Goal: Navigation & Orientation: Find specific page/section

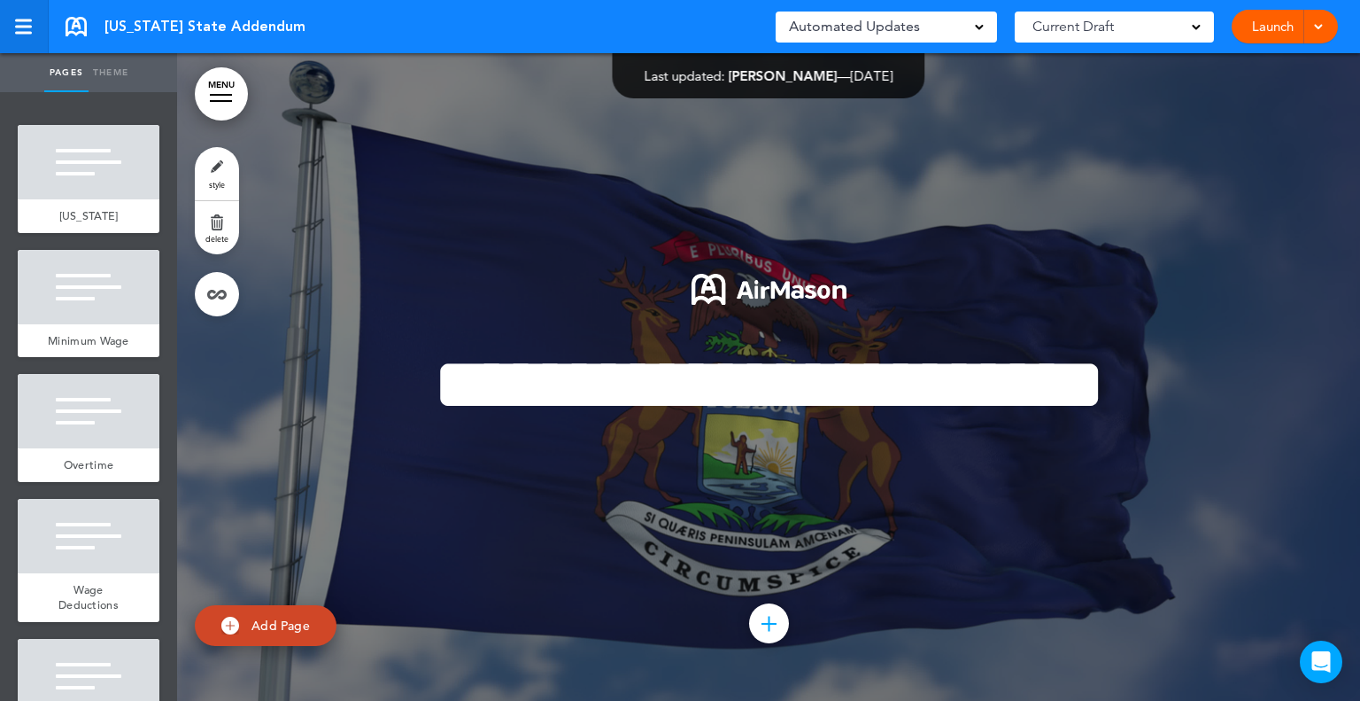
scroll to position [10771, 0]
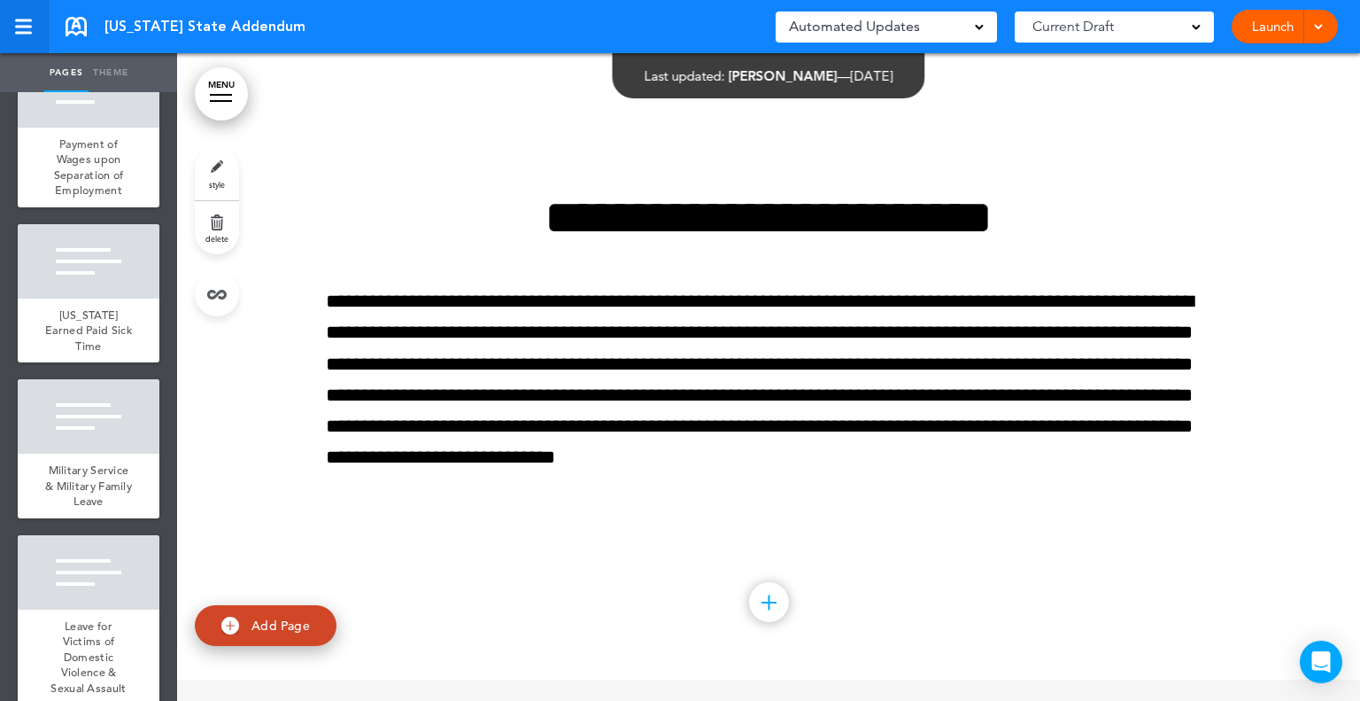
scroll to position [1942, 0]
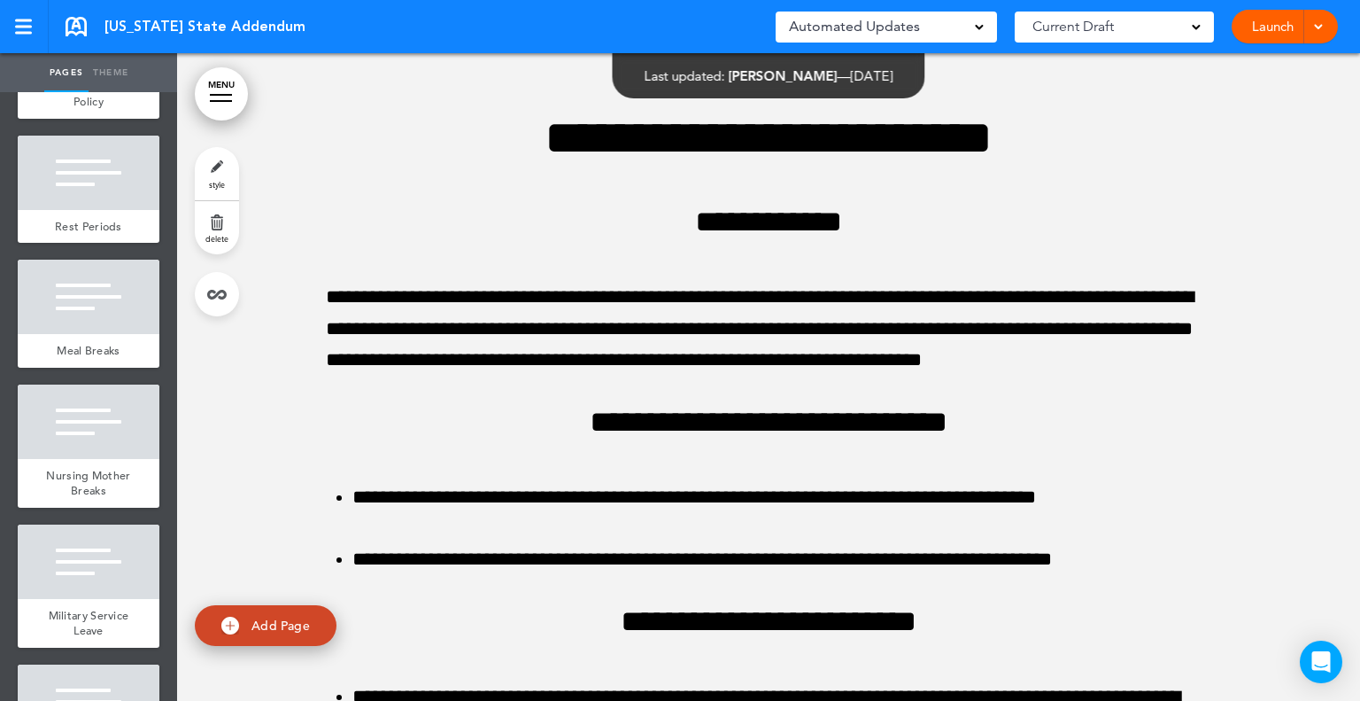
scroll to position [1329, 0]
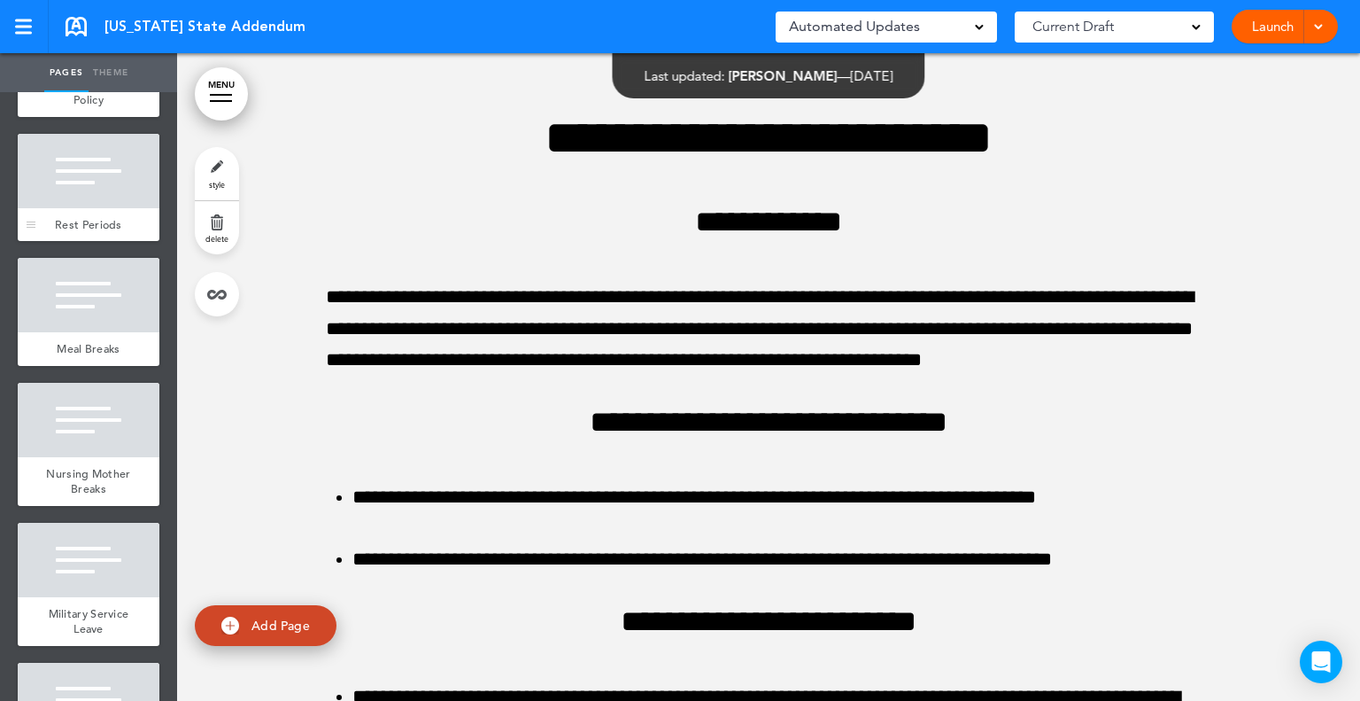
click at [93, 204] on div at bounding box center [89, 171] width 142 height 74
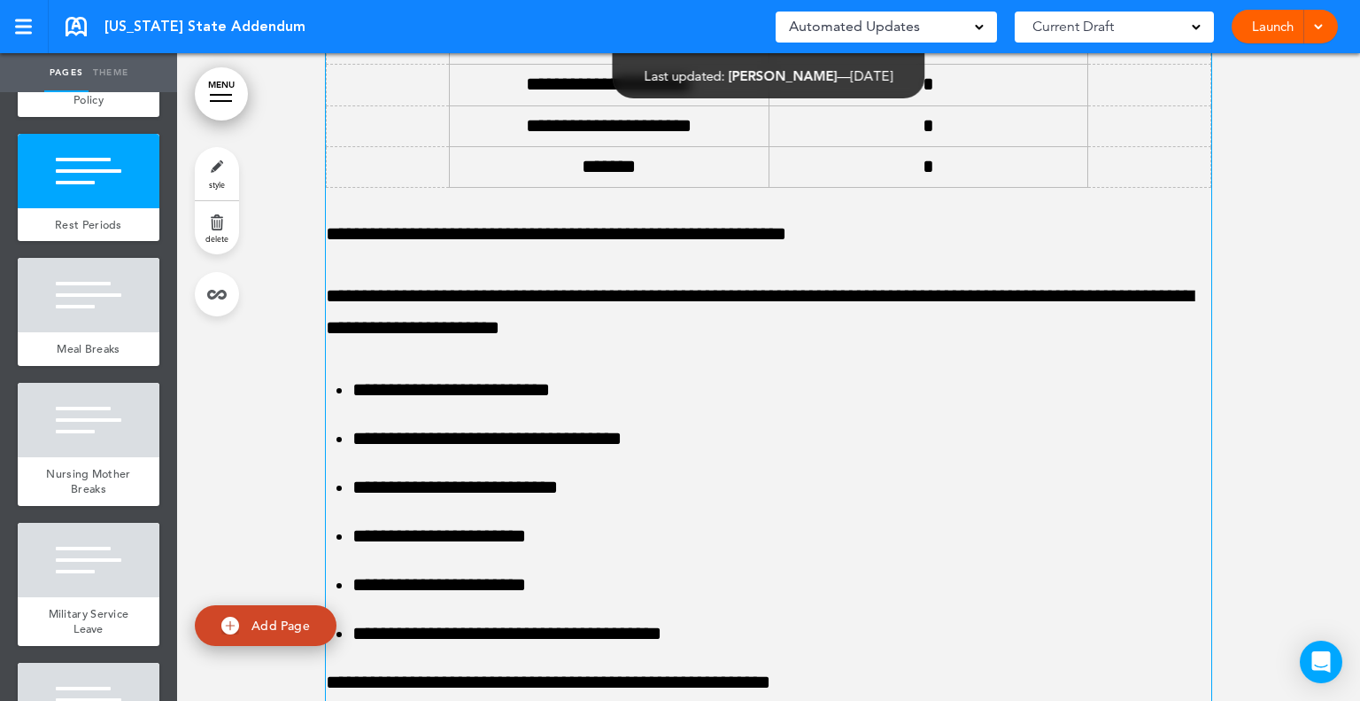
scroll to position [11182, 0]
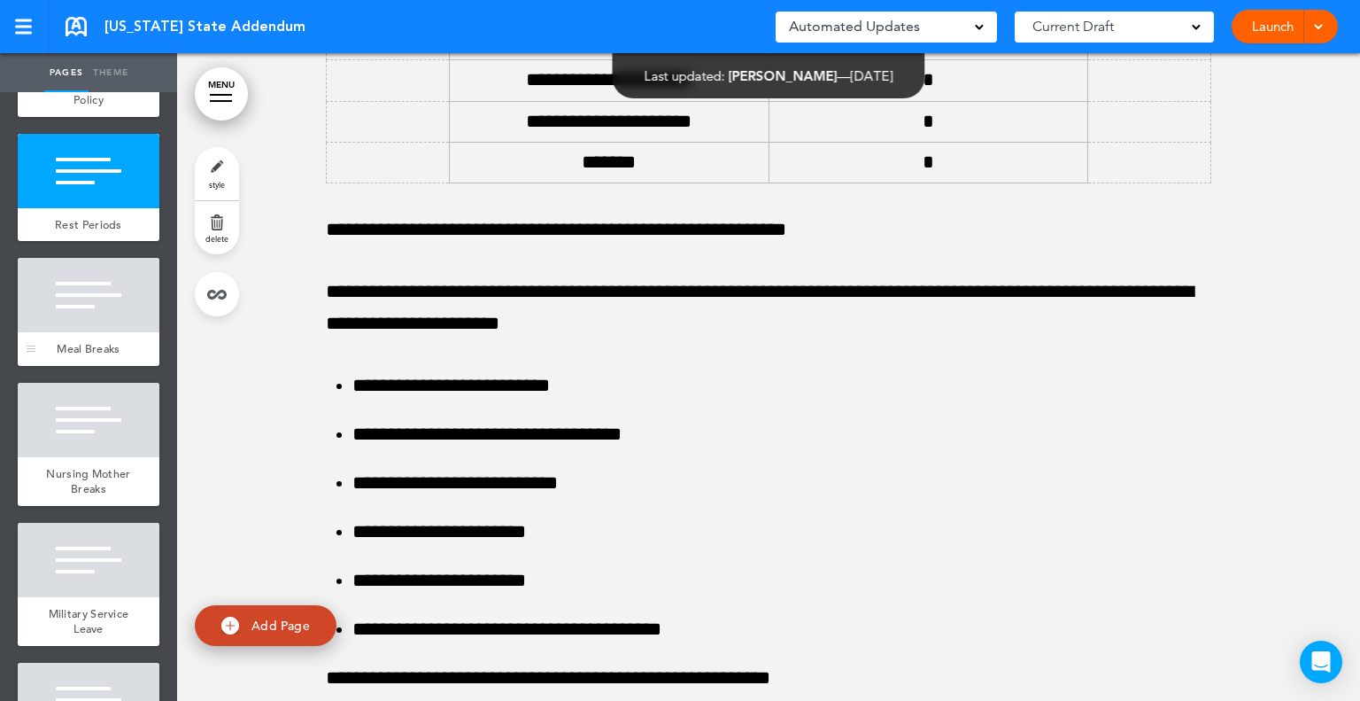
click at [65, 319] on div at bounding box center [89, 295] width 142 height 74
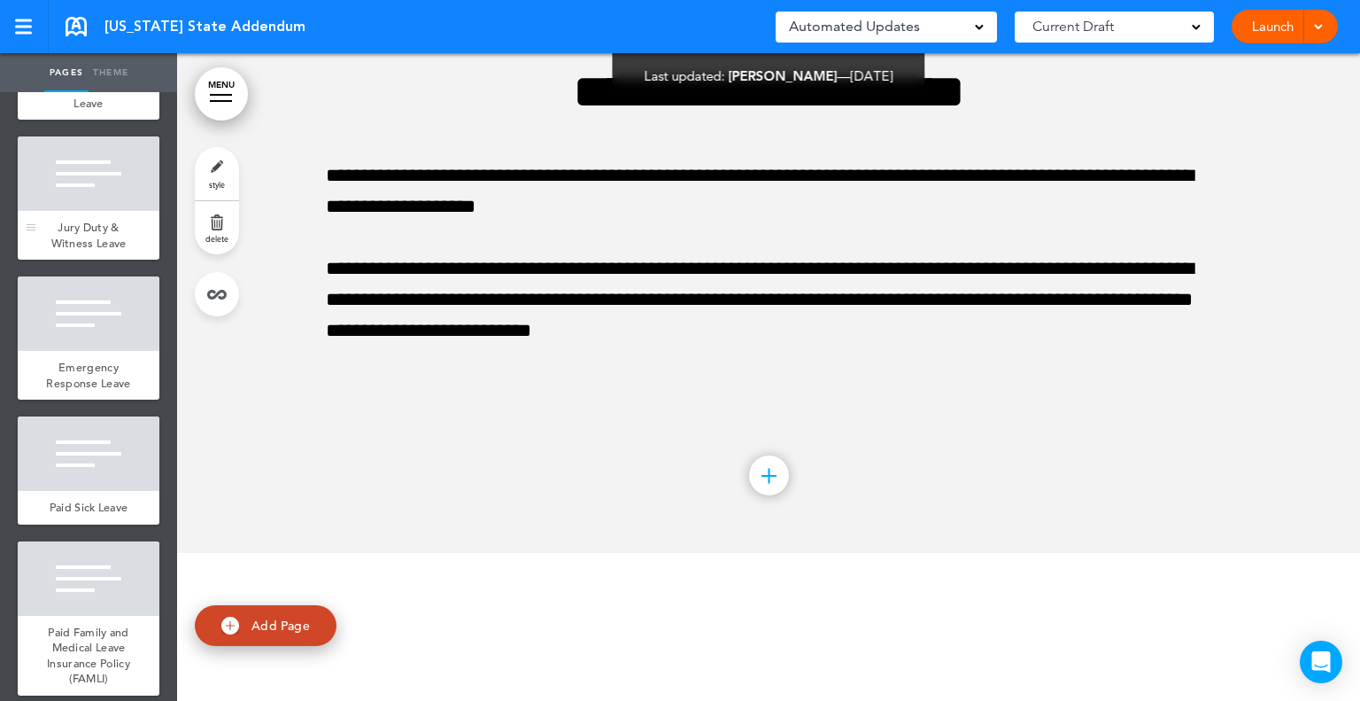
scroll to position [2214, 0]
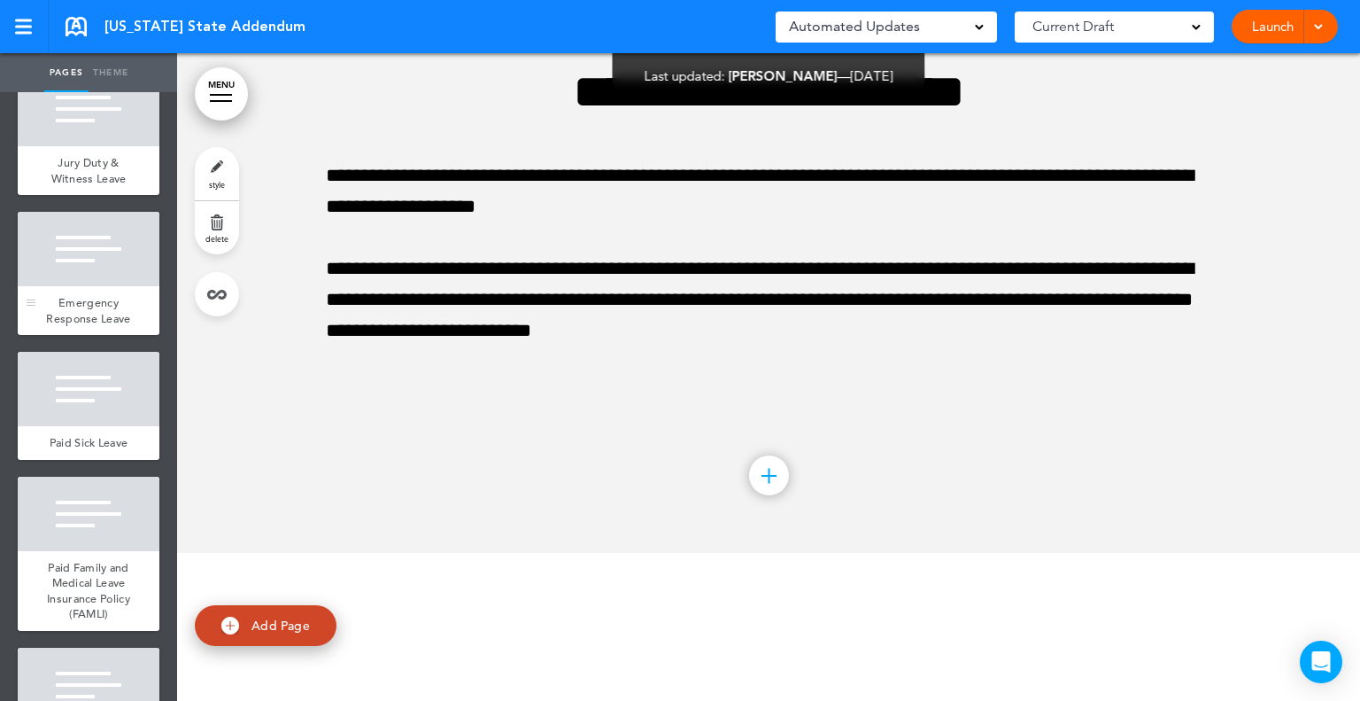
click at [109, 326] on span "Emergency Response Leave" at bounding box center [88, 310] width 84 height 31
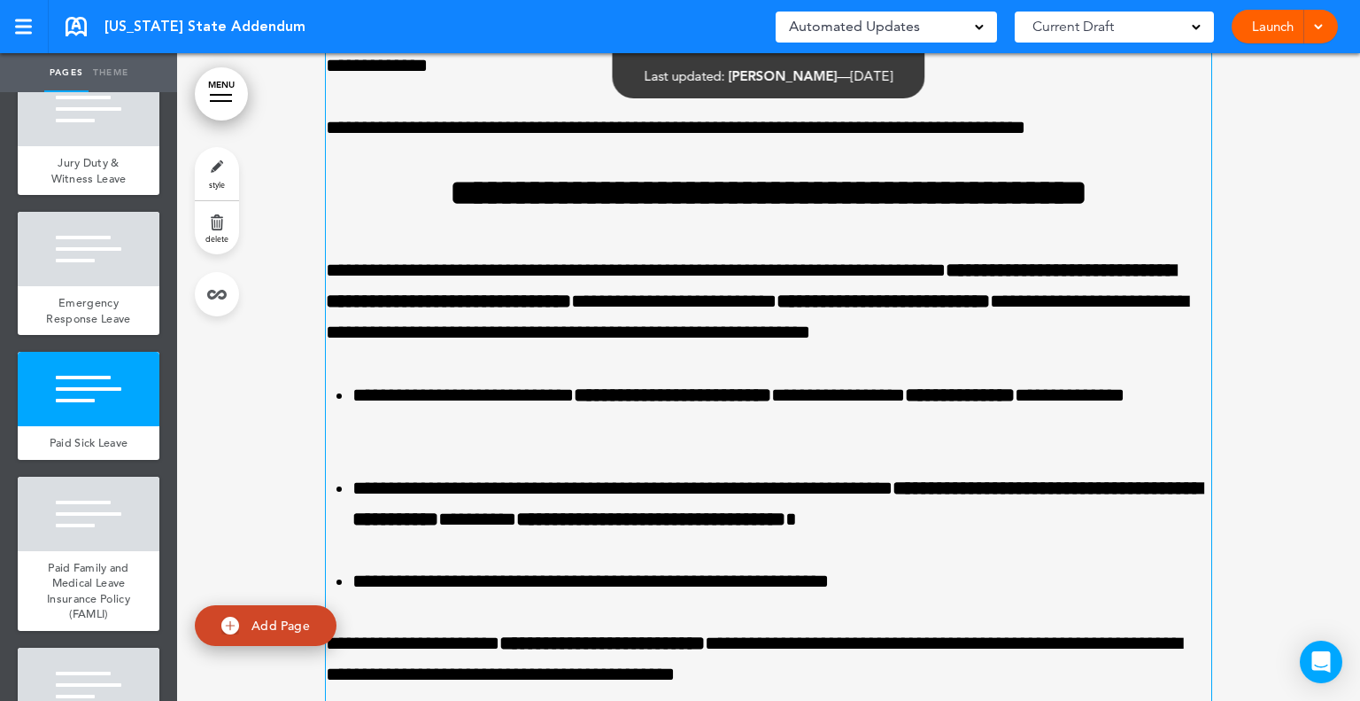
scroll to position [18692, 0]
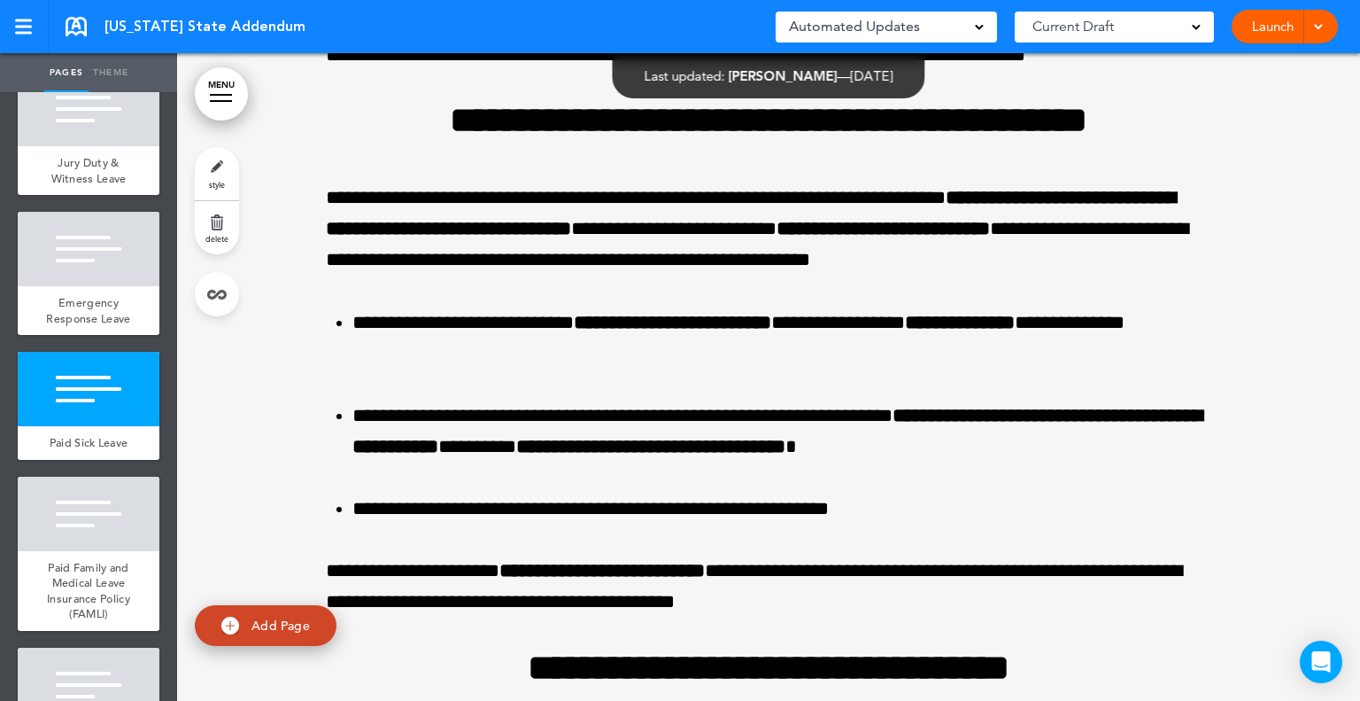
scroll to position [12137, 0]
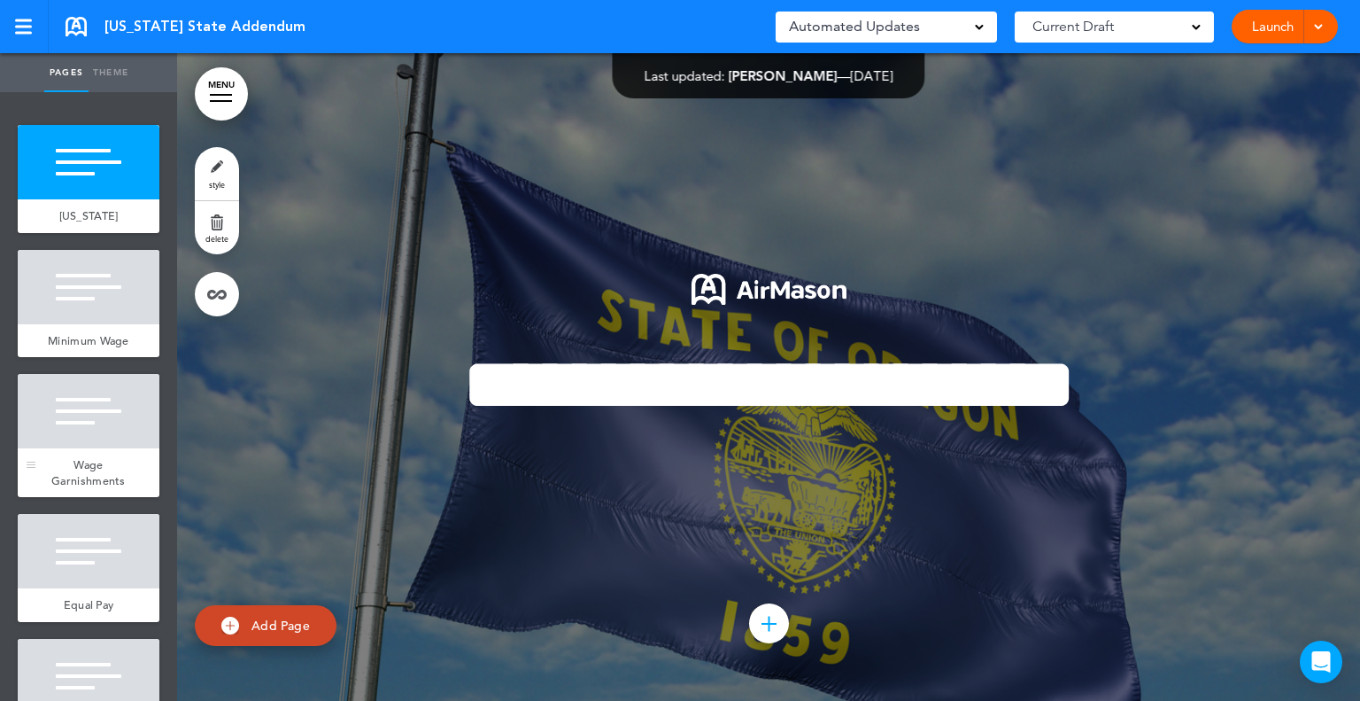
drag, startPoint x: 0, startPoint y: 0, endPoint x: 92, endPoint y: 467, distance: 475.8
click at [92, 467] on div "Wage Garnishments" at bounding box center [89, 472] width 142 height 49
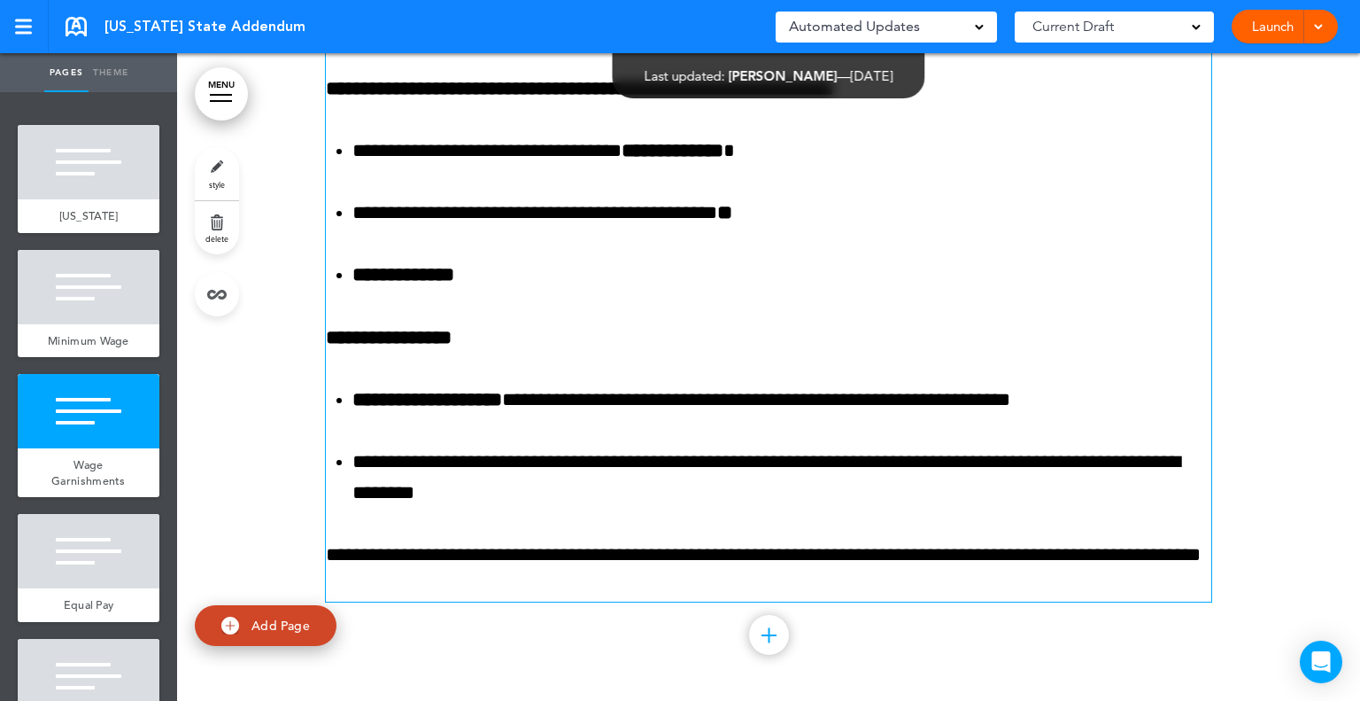
scroll to position [2863, 0]
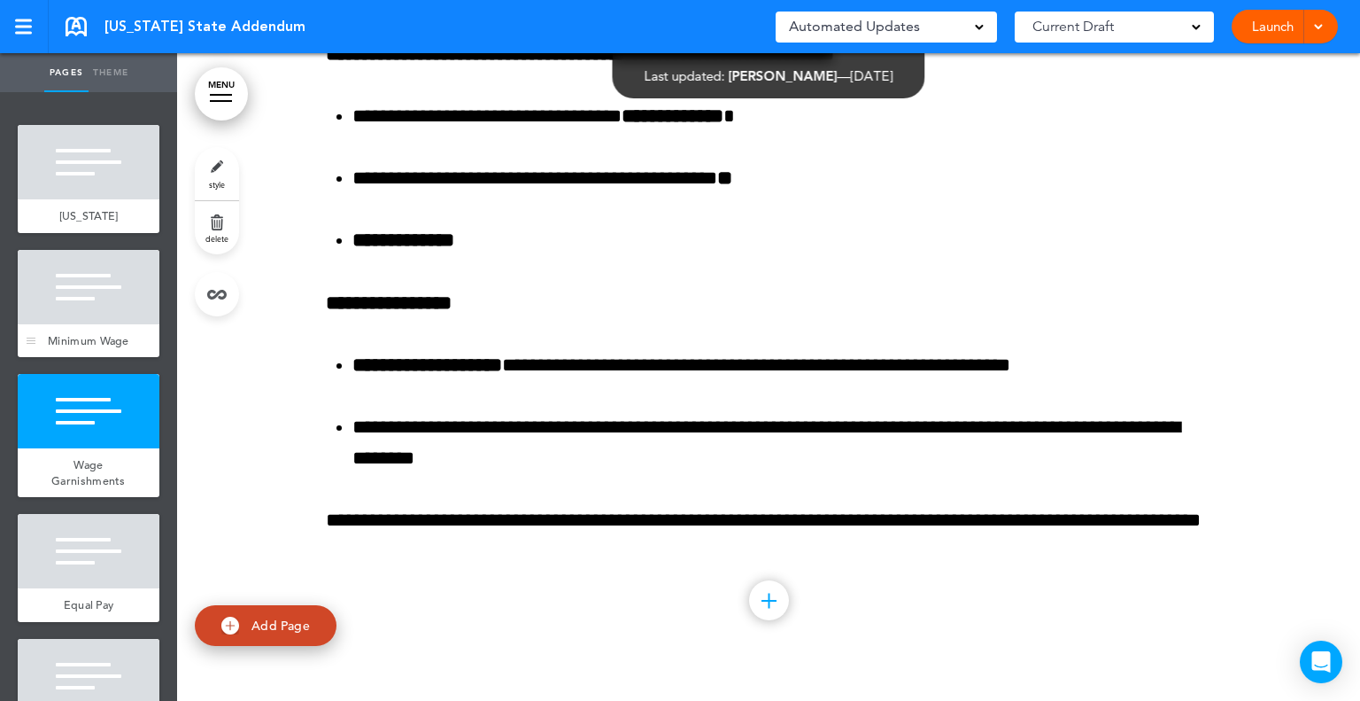
click at [94, 329] on div "Minimum Wage" at bounding box center [89, 341] width 142 height 34
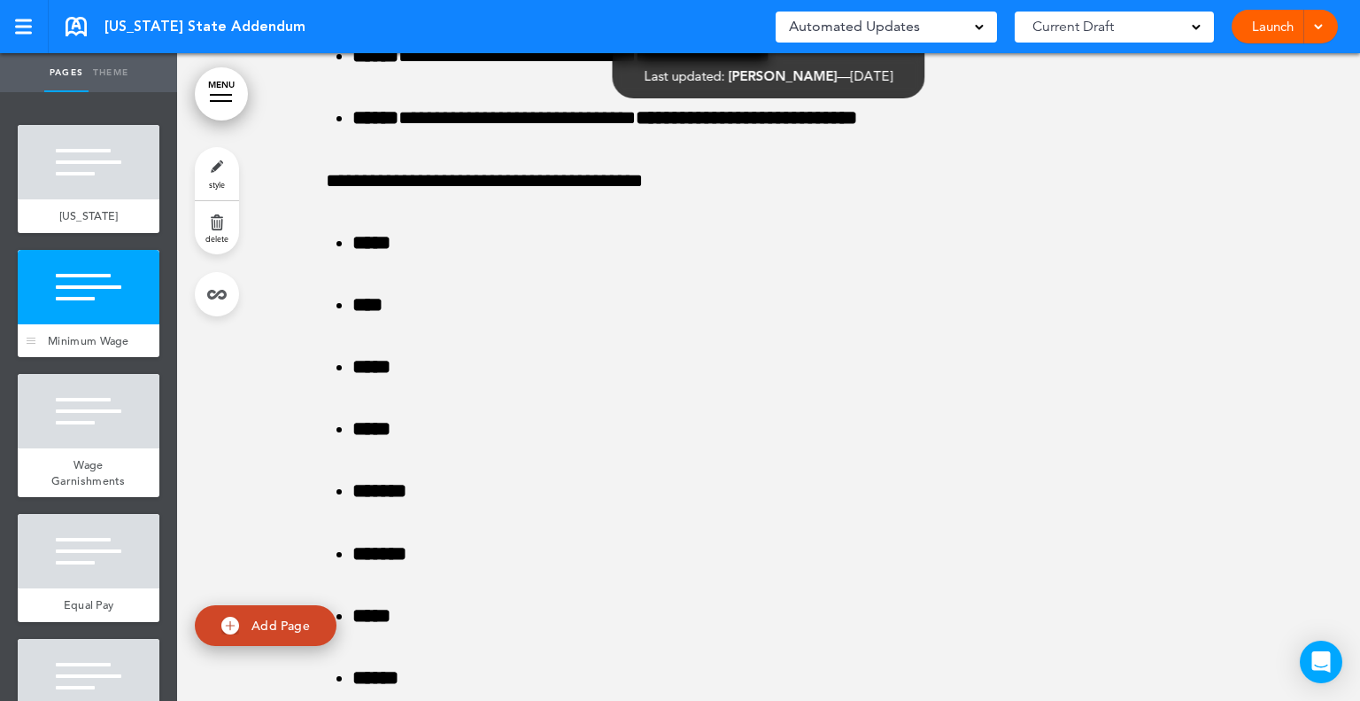
scroll to position [647, 0]
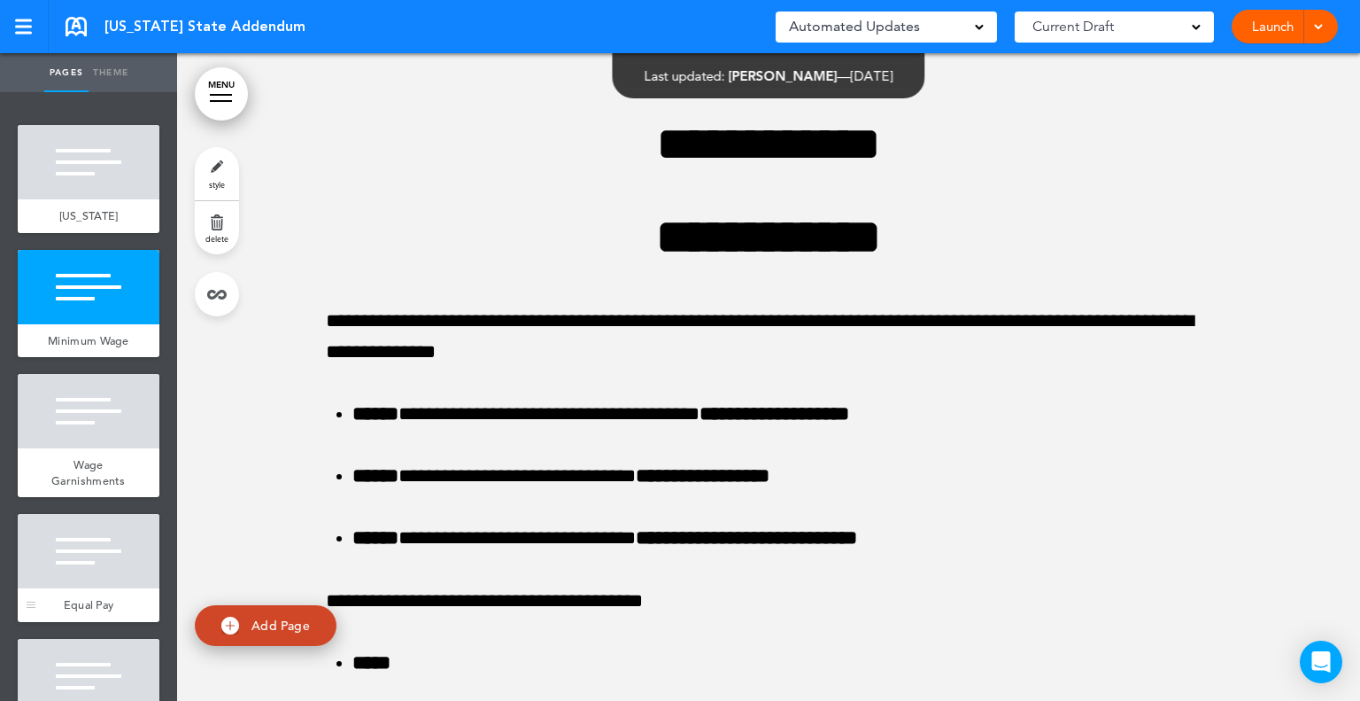
click at [100, 552] on div at bounding box center [89, 551] width 142 height 74
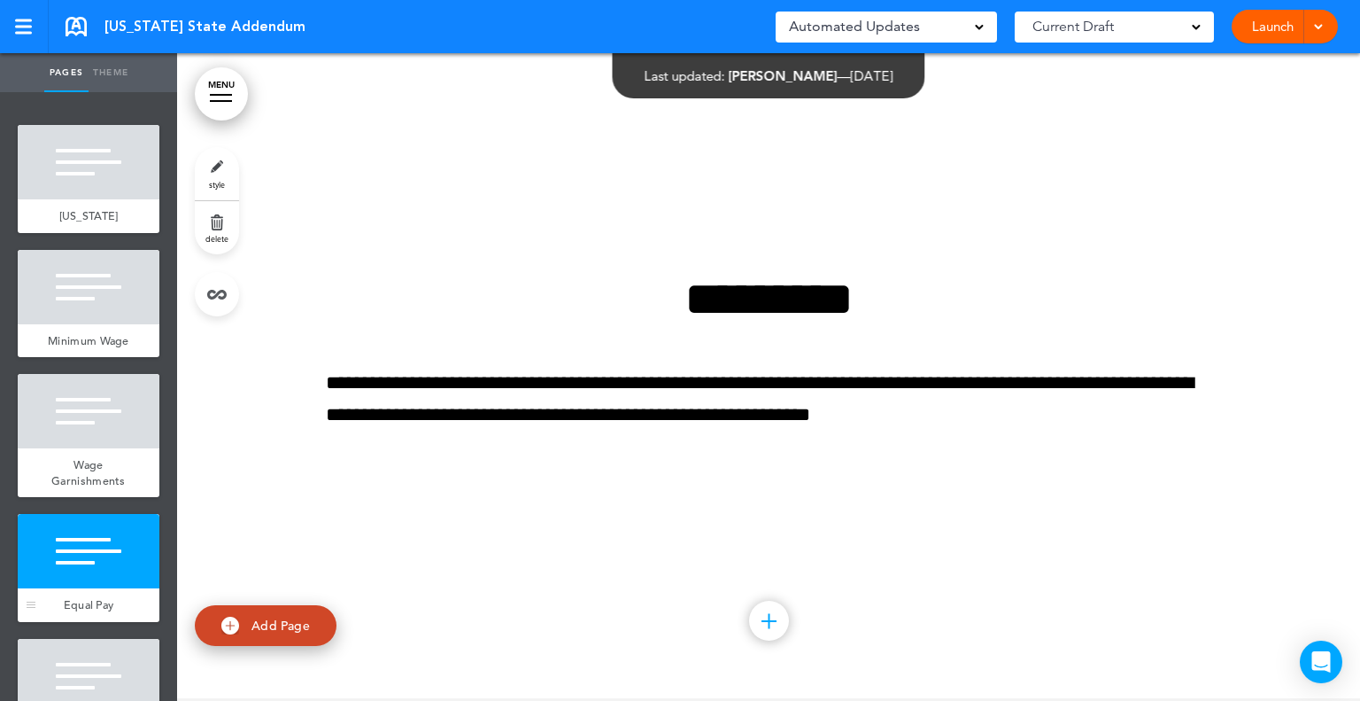
scroll to position [266, 0]
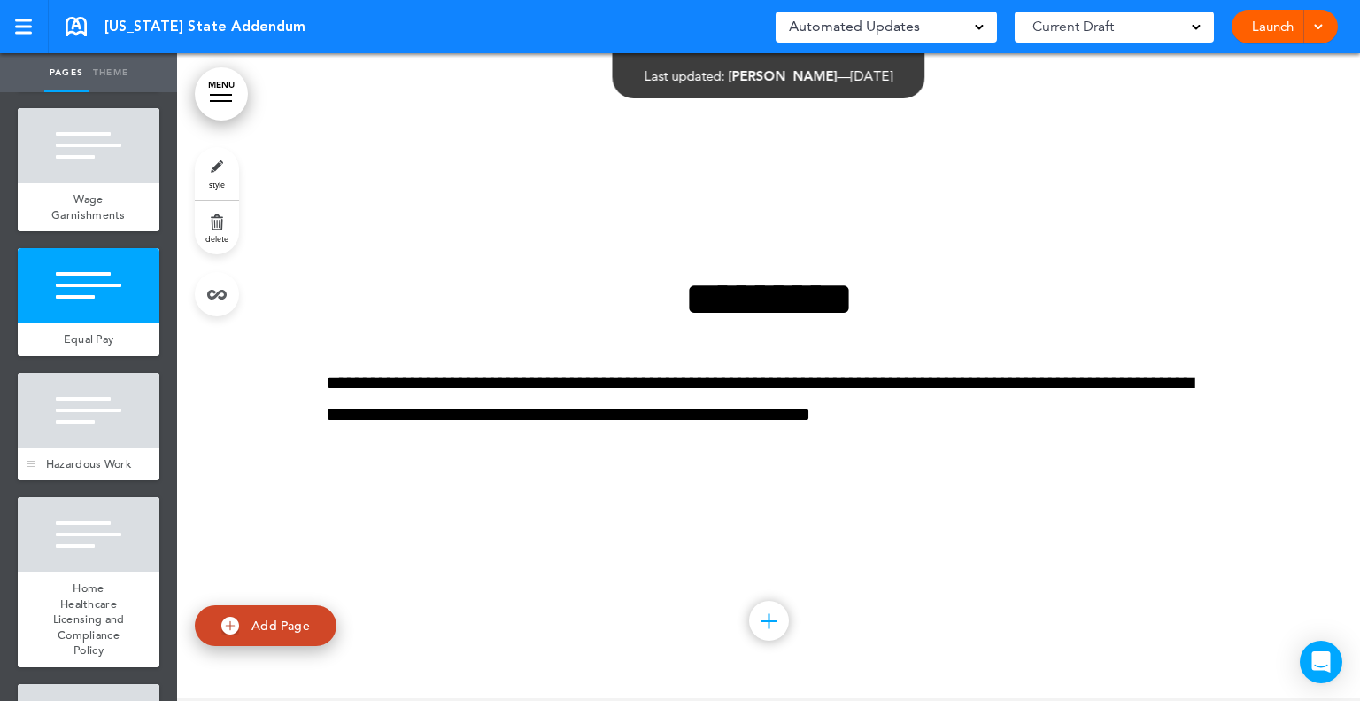
click at [101, 447] on div at bounding box center [89, 410] width 142 height 74
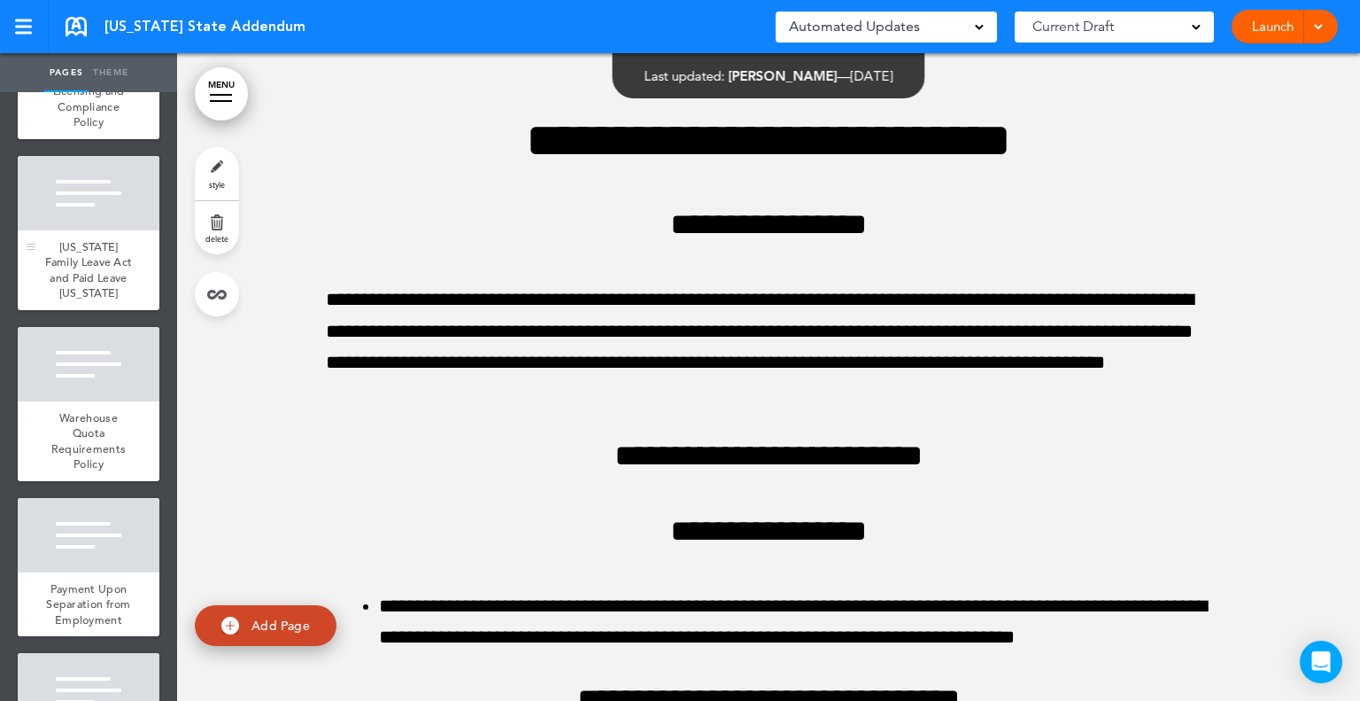
scroll to position [797, 0]
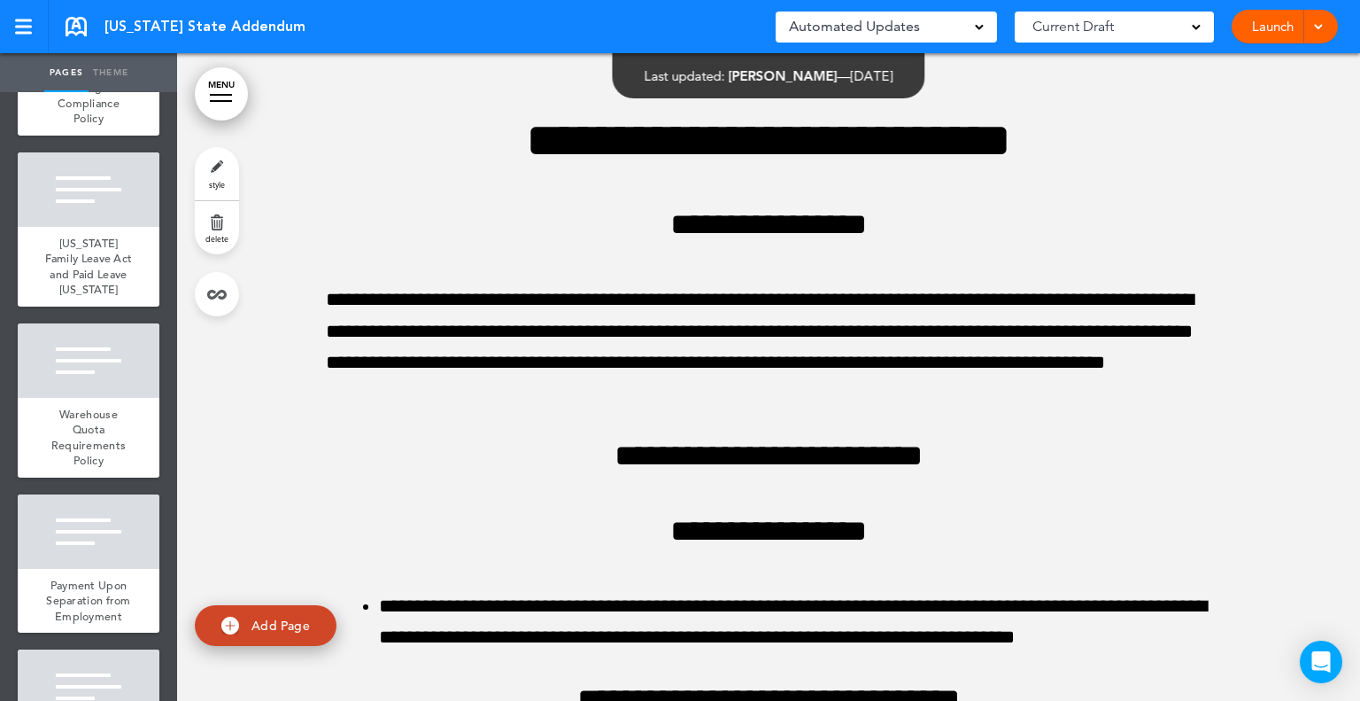
drag, startPoint x: 51, startPoint y: 256, endPoint x: 546, endPoint y: 379, distance: 509.3
click at [50, 258] on link "[US_STATE] Family Leave Act and Paid Leave [US_STATE]" at bounding box center [89, 267] width 142 height 80
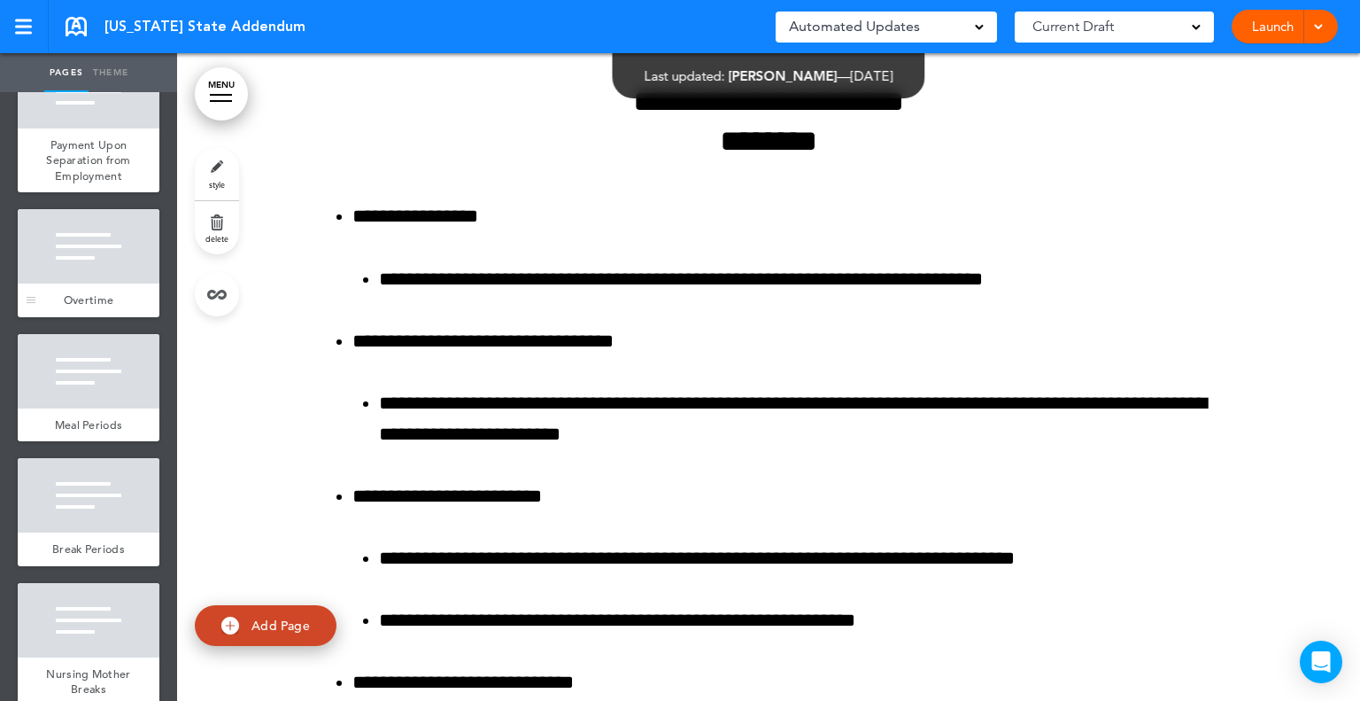
scroll to position [1240, 0]
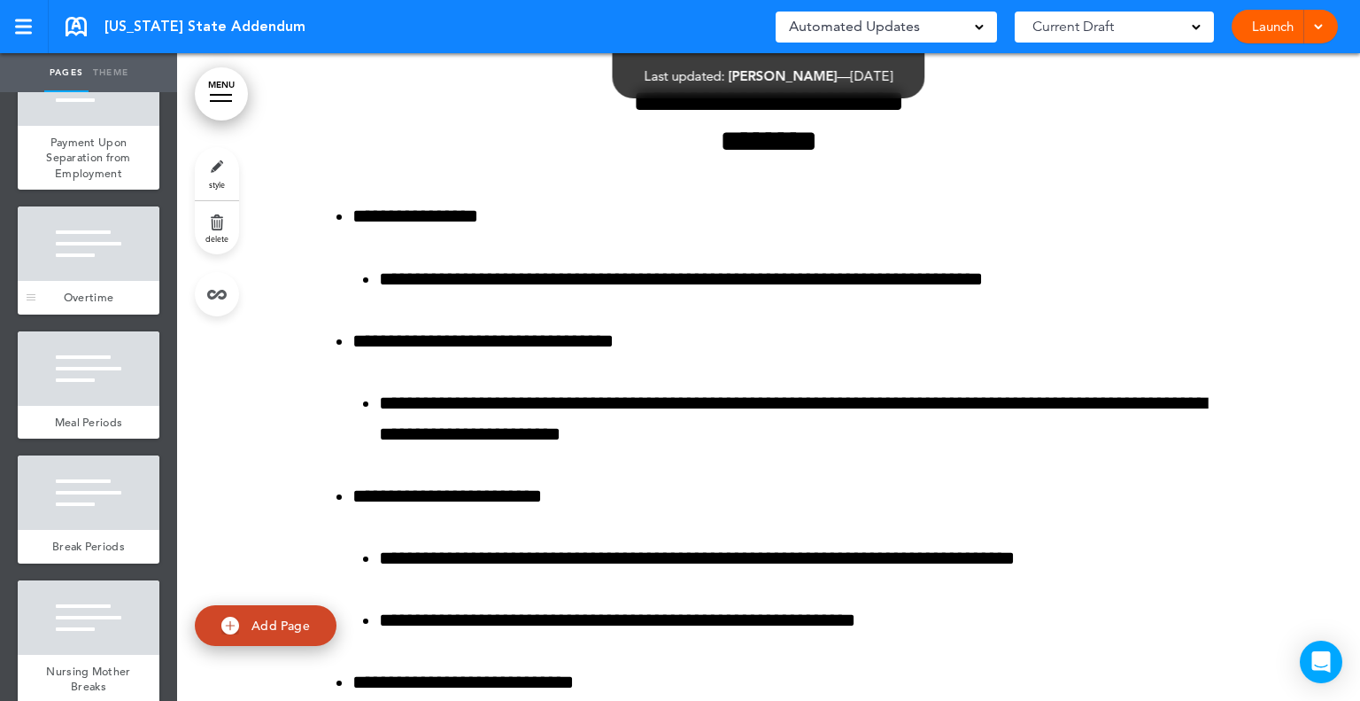
click at [89, 281] on div at bounding box center [89, 243] width 142 height 74
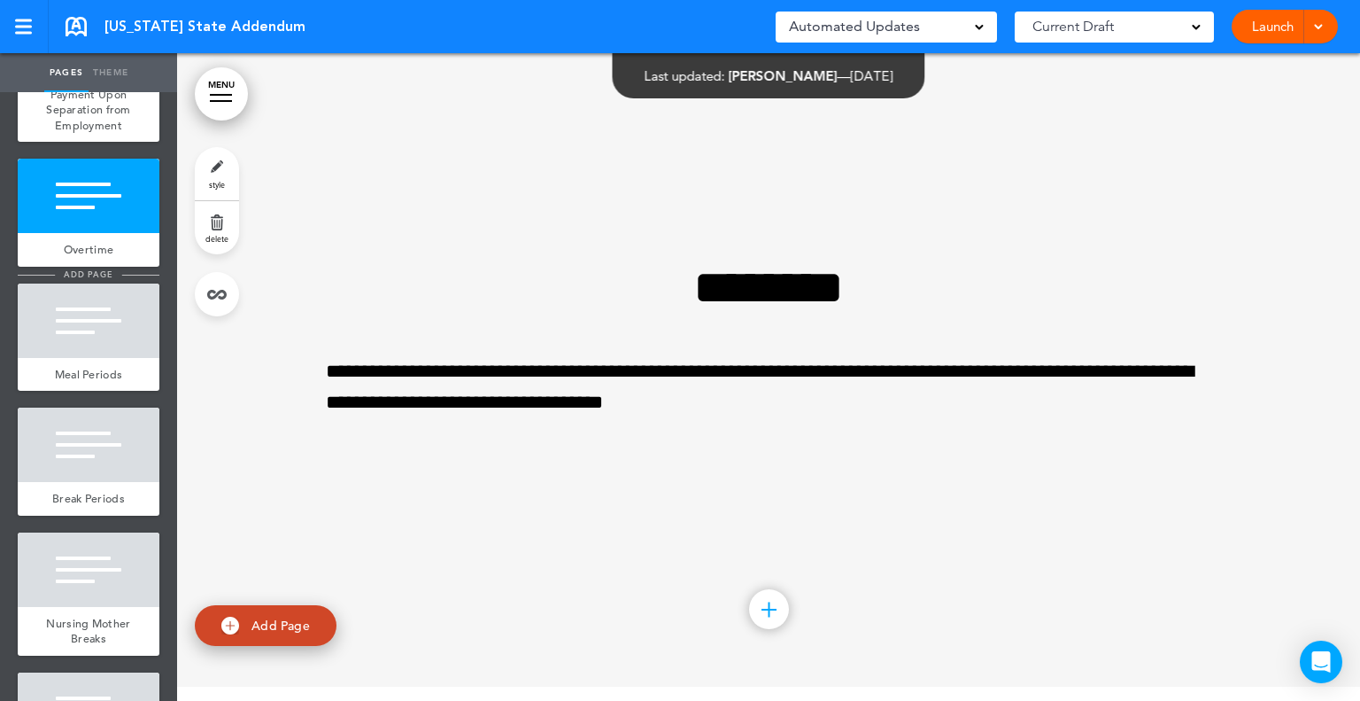
scroll to position [1329, 0]
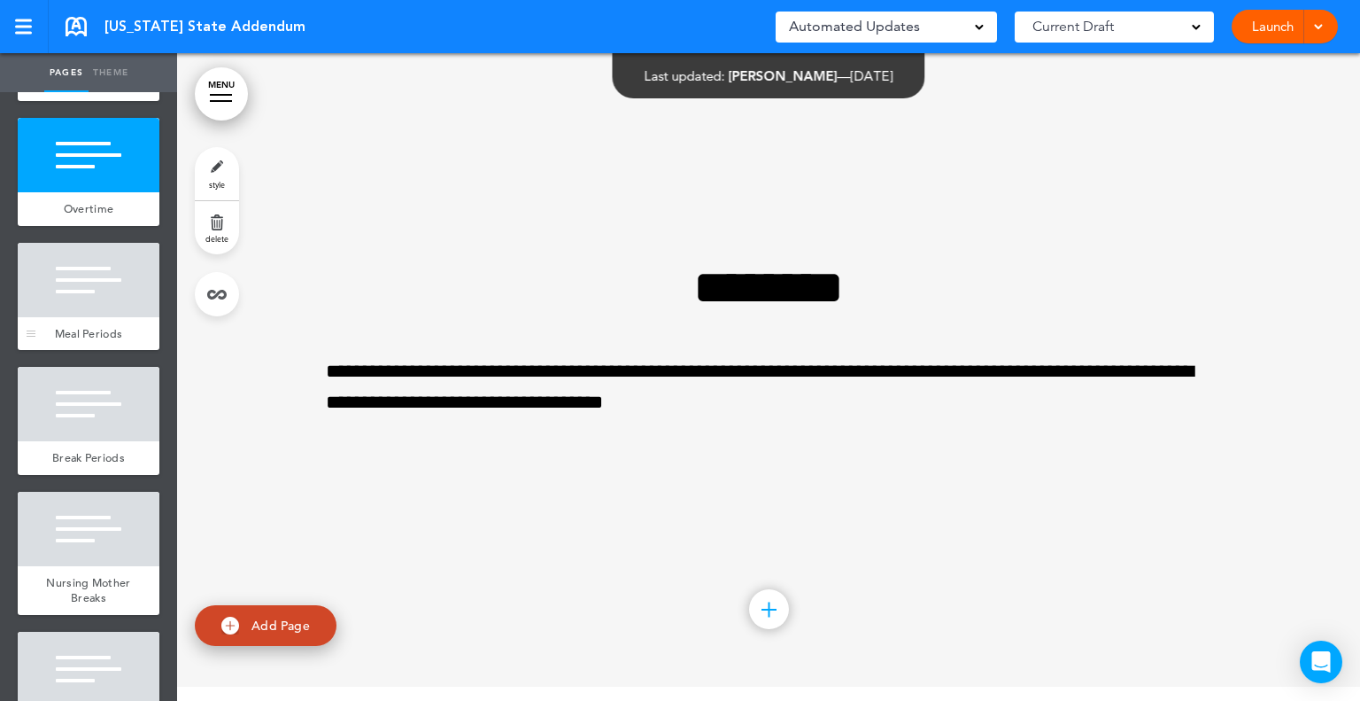
click at [79, 317] on div at bounding box center [89, 280] width 142 height 74
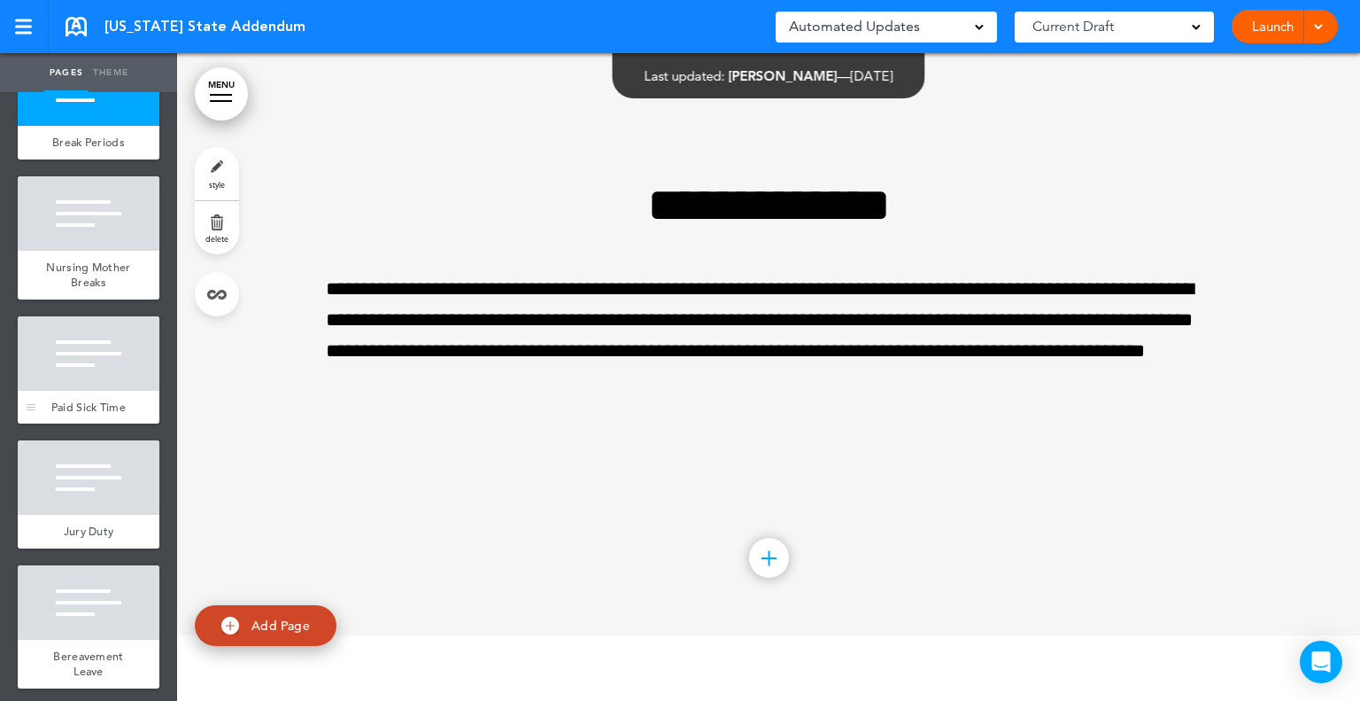
scroll to position [1683, 0]
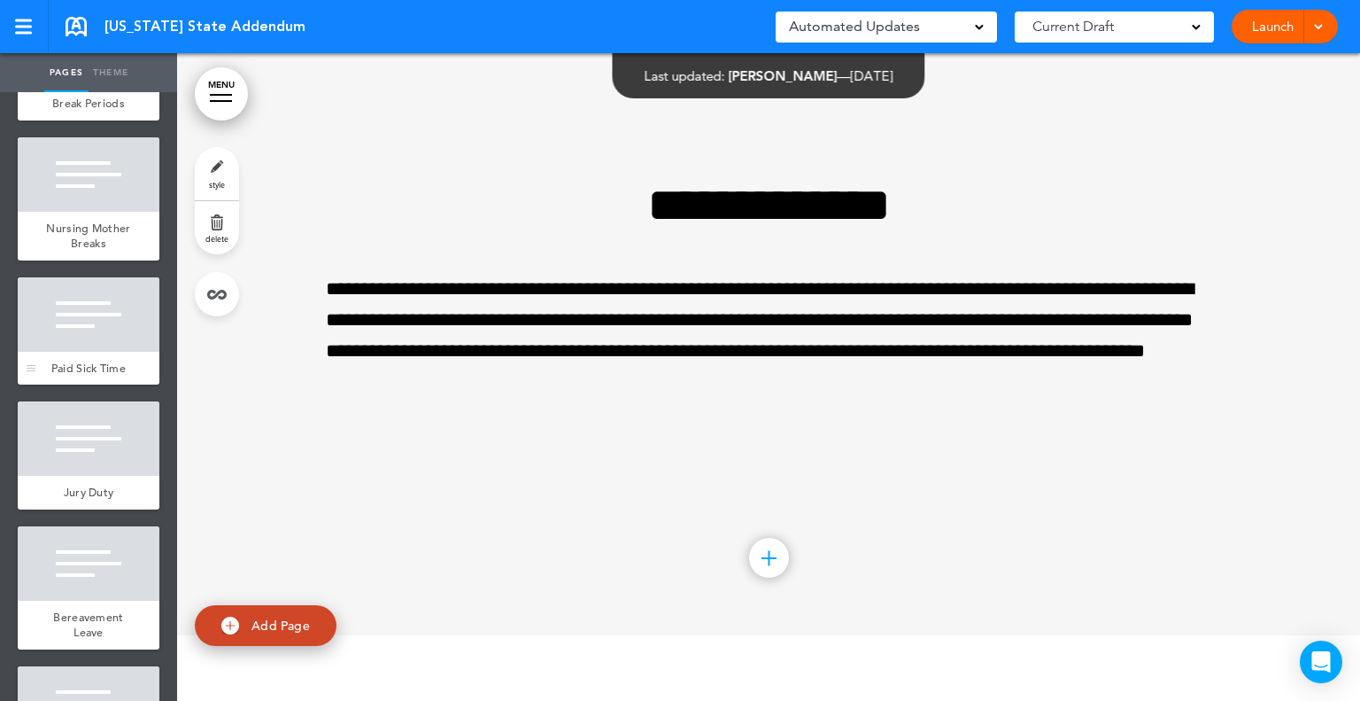
click at [110, 352] on div at bounding box center [89, 314] width 142 height 74
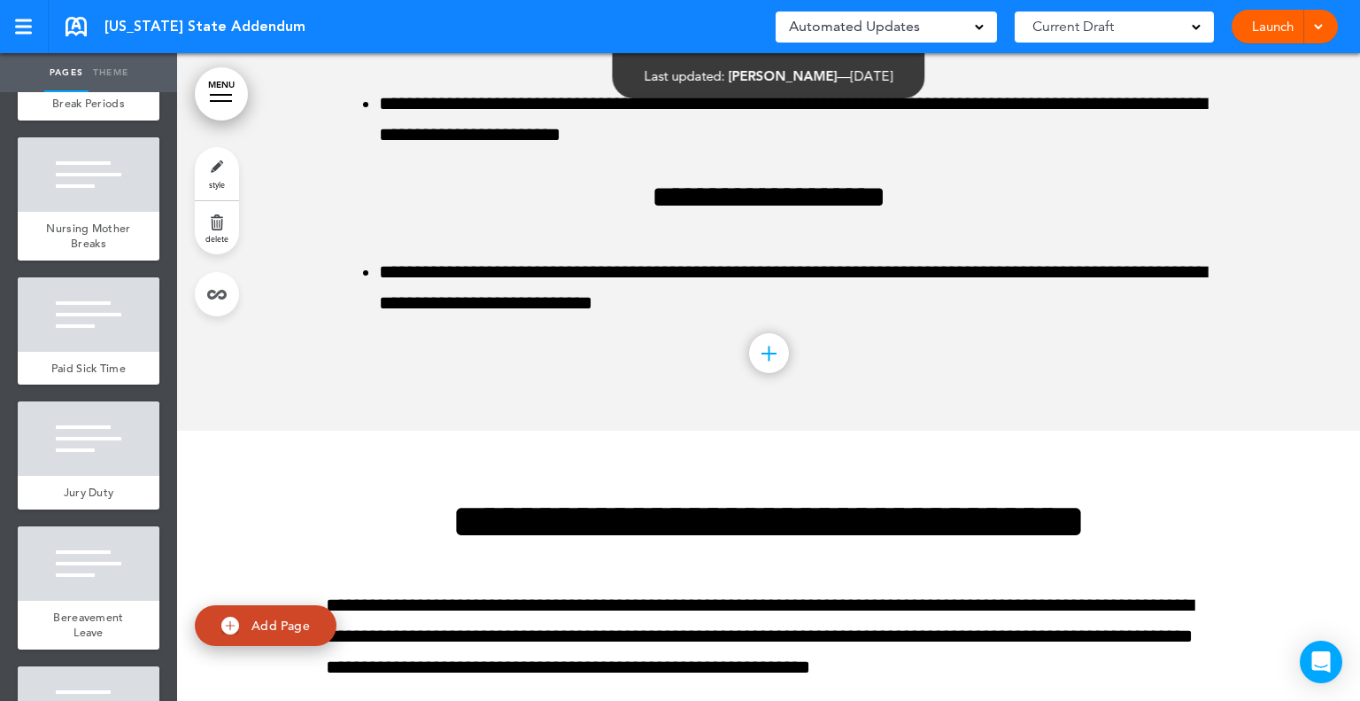
scroll to position [29825, 0]
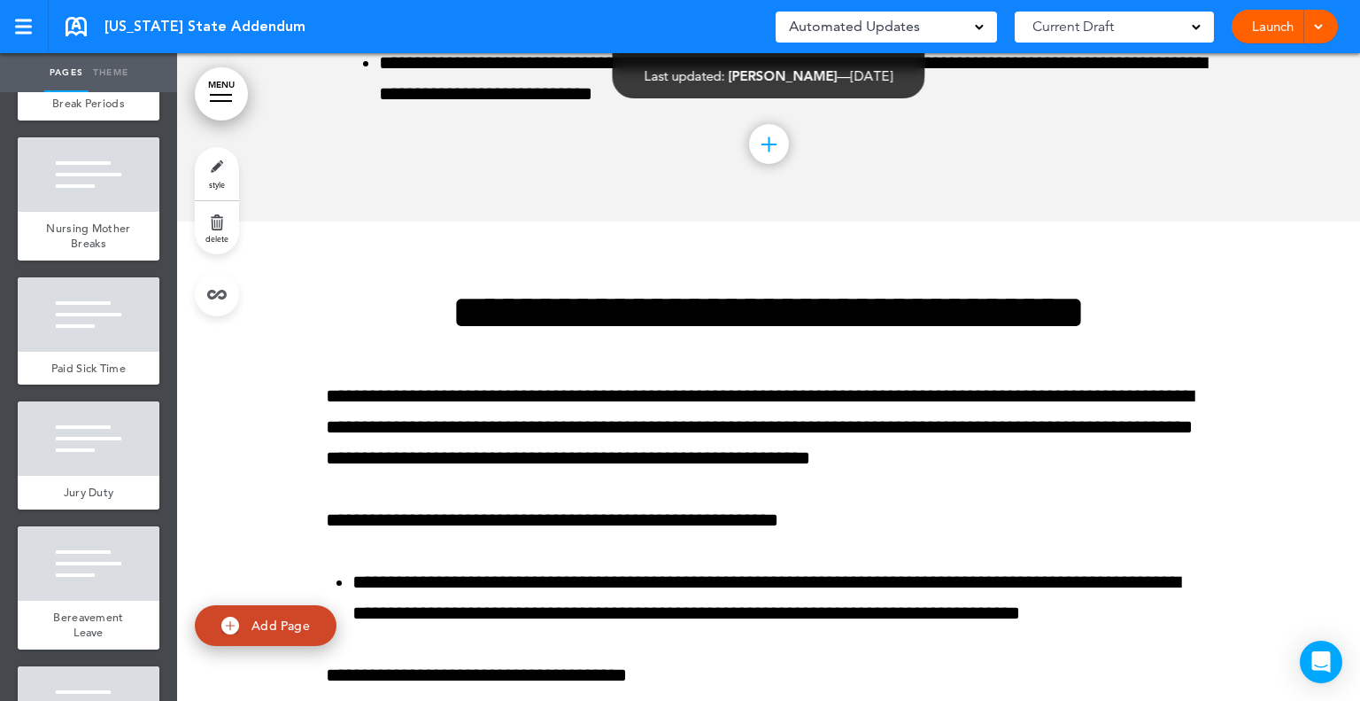
scroll to position [18483, 0]
